Goal: Task Accomplishment & Management: Use online tool/utility

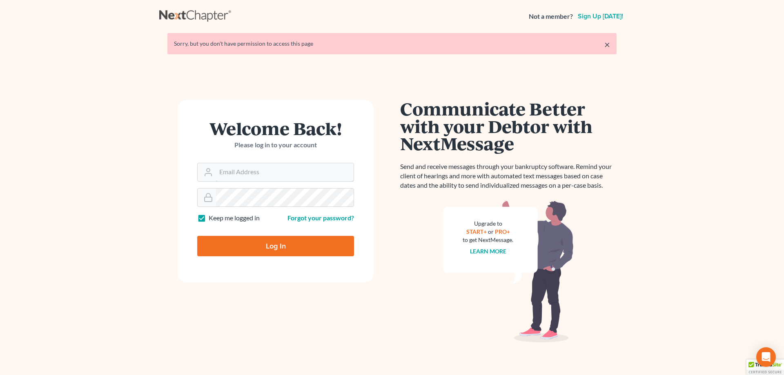
type input "[EMAIL_ADDRESS][DOMAIN_NAME]"
click at [272, 244] on input "Log In" at bounding box center [275, 246] width 157 height 20
type input "Thinking..."
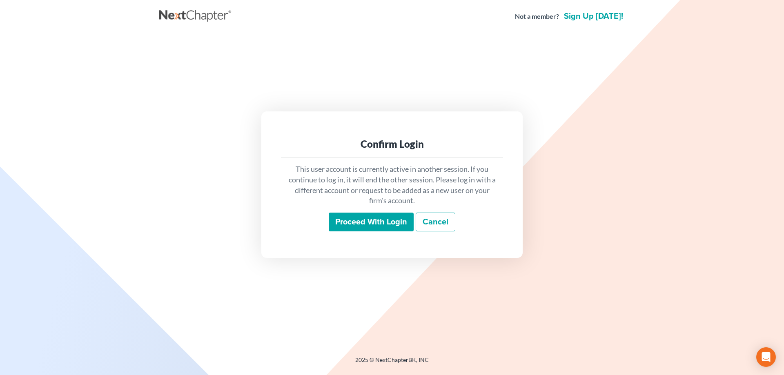
click at [356, 219] on input "Proceed with login" at bounding box center [371, 222] width 85 height 19
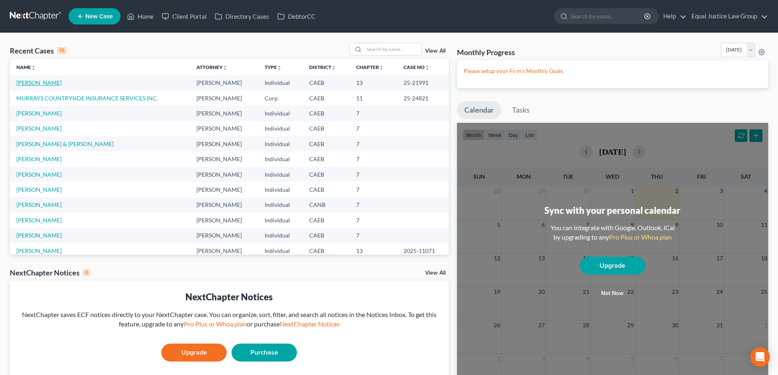
click at [28, 81] on link "[PERSON_NAME]" at bounding box center [38, 82] width 45 height 7
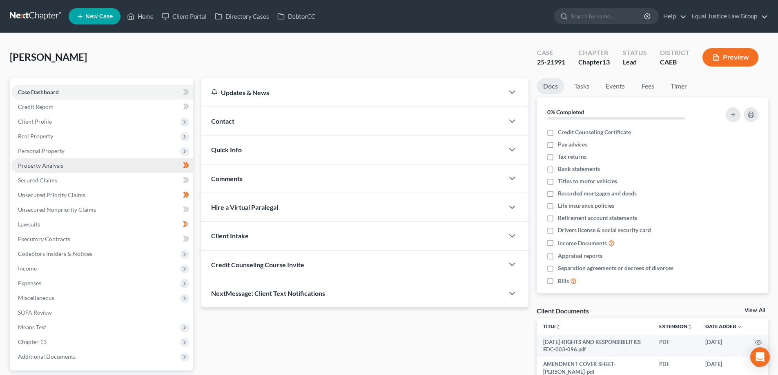
click at [43, 166] on span "Property Analysis" at bounding box center [40, 165] width 45 height 7
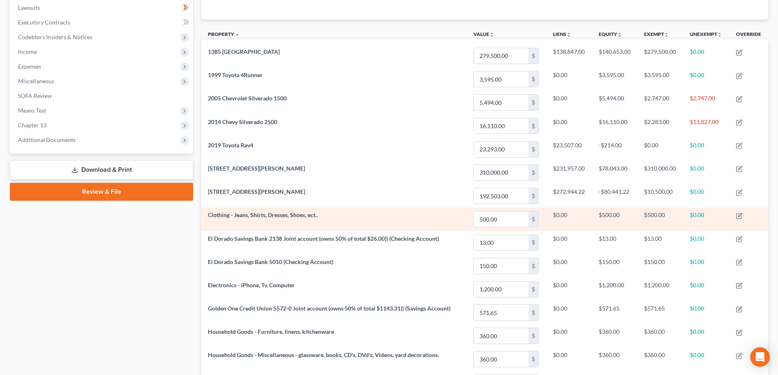
scroll to position [176, 0]
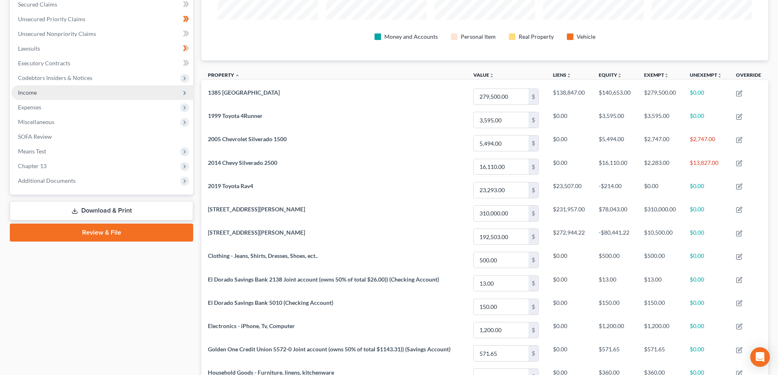
click at [35, 94] on span "Income" at bounding box center [27, 92] width 19 height 7
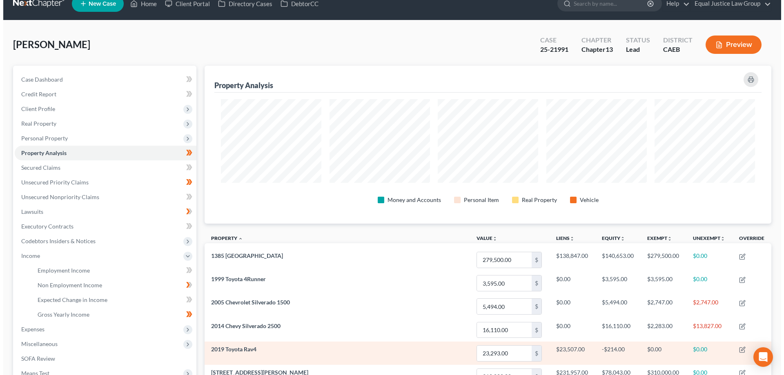
scroll to position [0, 0]
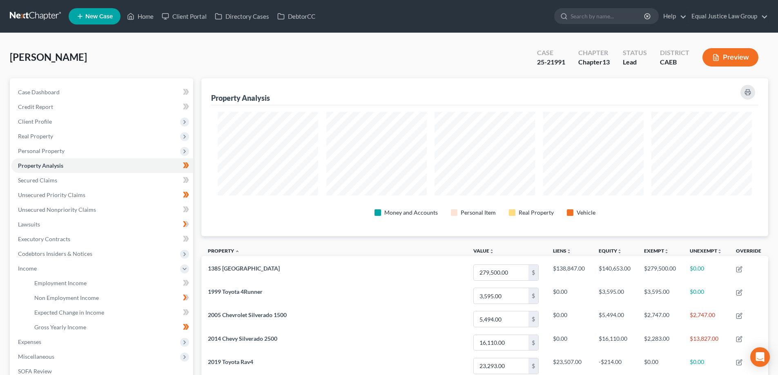
click at [728, 56] on button "Preview" at bounding box center [731, 57] width 56 height 18
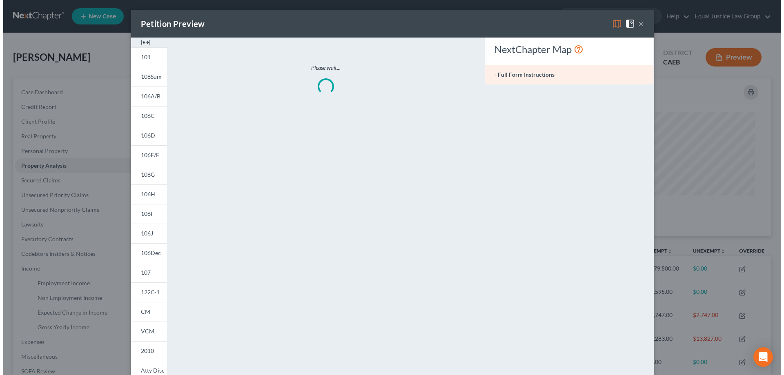
scroll to position [159, 572]
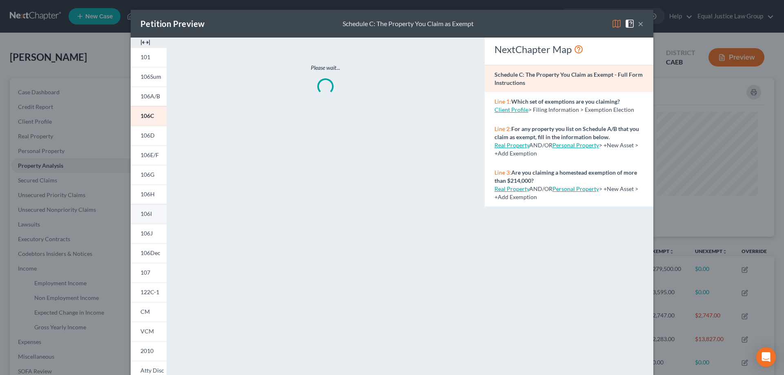
click at [146, 211] on span "106I" at bounding box center [146, 213] width 11 height 7
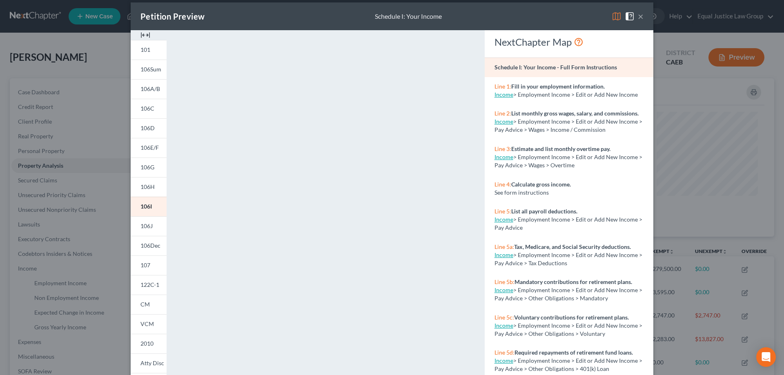
scroll to position [0, 0]
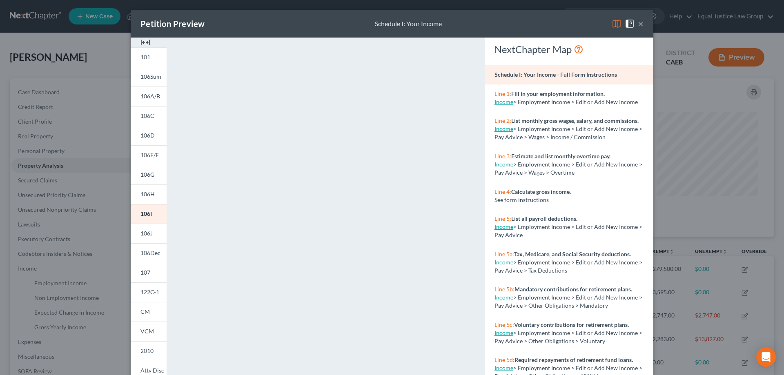
click at [619, 22] on span at bounding box center [618, 23] width 13 height 7
